Goal: Transaction & Acquisition: Purchase product/service

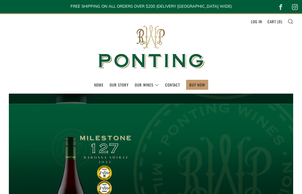
scroll to position [61, 0]
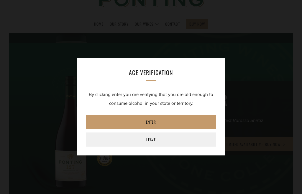
click at [135, 119] on link "Enter" at bounding box center [151, 122] width 130 height 14
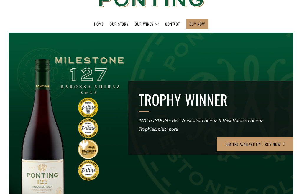
scroll to position [0, 0]
click at [52, 20] on ul "Home Our Story Our Wines The Collection News & Reviews" at bounding box center [151, 24] width 284 height 10
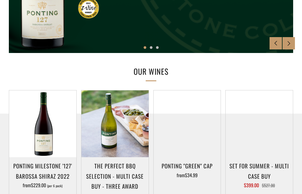
scroll to position [224, 0]
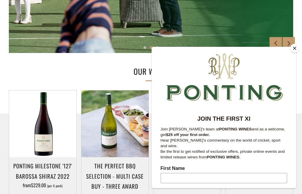
click at [296, 53] on button "Close" at bounding box center [294, 48] width 9 height 9
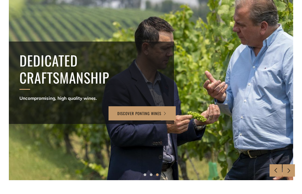
scroll to position [0, 0]
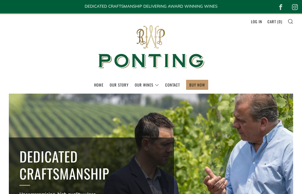
click at [196, 86] on link "BUY NOW" at bounding box center [197, 84] width 16 height 9
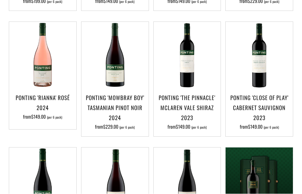
scroll to position [249, 0]
click at [180, 106] on h3 "Ponting 'The Pinnacle' McLaren Vale Shiraz 2023" at bounding box center [187, 108] width 61 height 30
